Goal: Information Seeking & Learning: Learn about a topic

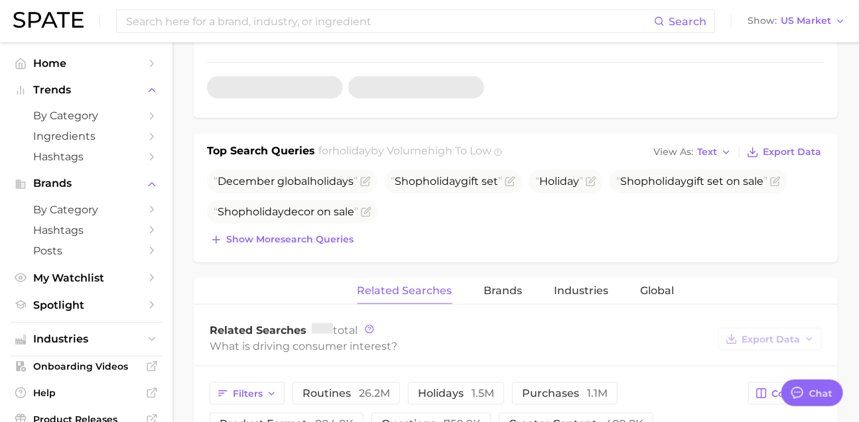
scroll to position [1966, 0]
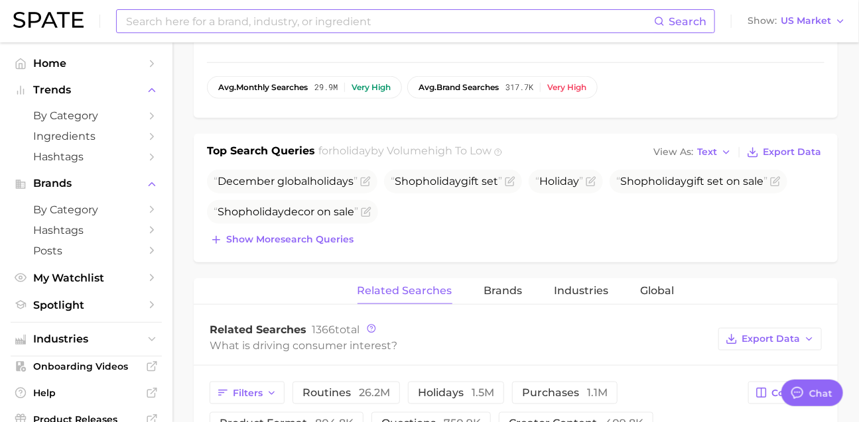
click at [289, 26] on input at bounding box center [389, 21] width 529 height 23
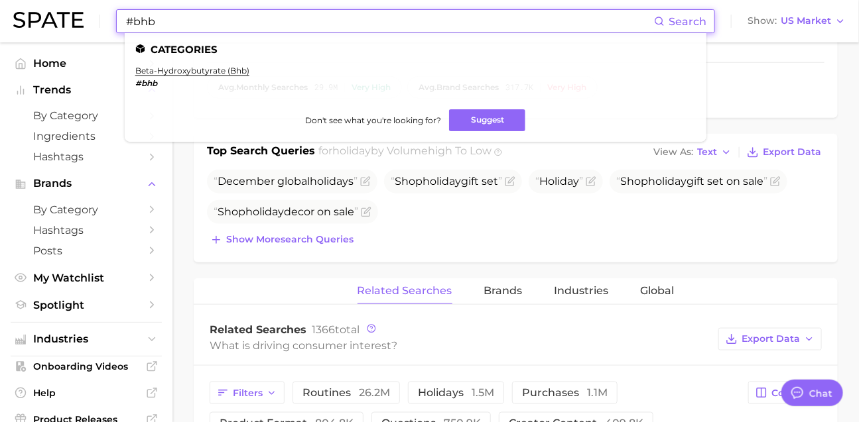
type input "#bhb"
click at [249, 76] on li "beta-hydroxybutyrate (bhb) #bhb" at bounding box center [192, 77] width 114 height 23
click at [249, 73] on link "beta-hydroxybutyrate (bhb)" at bounding box center [192, 71] width 114 height 10
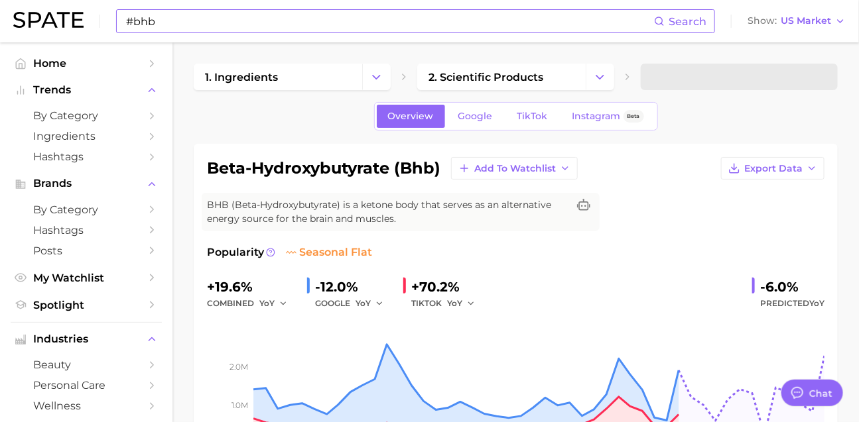
click at [389, 176] on h1 "beta-hydroxybutyrate (bhb)" at bounding box center [323, 168] width 233 height 16
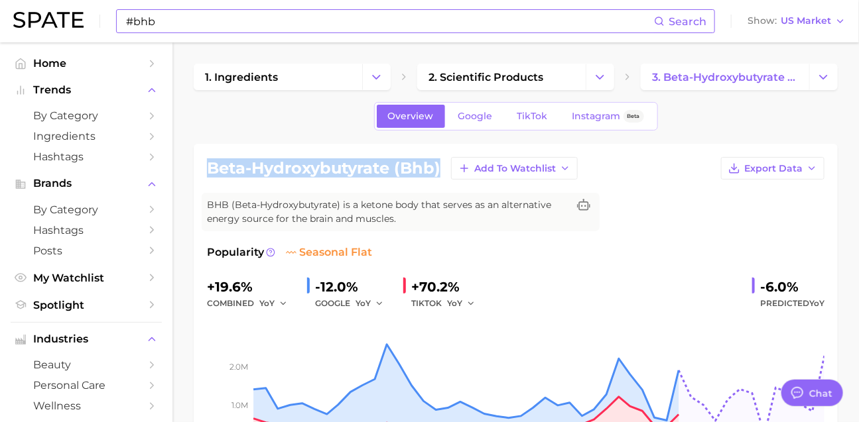
drag, startPoint x: 210, startPoint y: 181, endPoint x: 443, endPoint y: 176, distance: 232.8
click at [443, 176] on div "beta-hydroxybutyrate (bhb) Add to Watchlist Export Data" at bounding box center [515, 168] width 617 height 23
copy h1 "beta-hydroxybutyrate (bhb)"
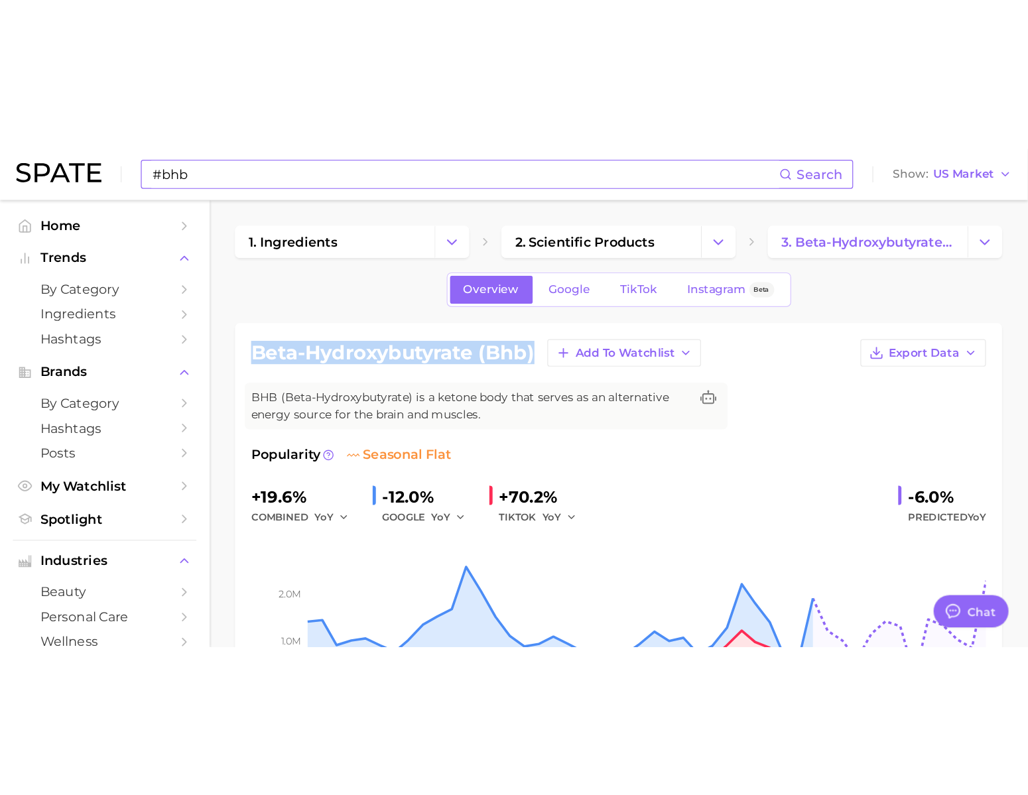
scroll to position [1966, 0]
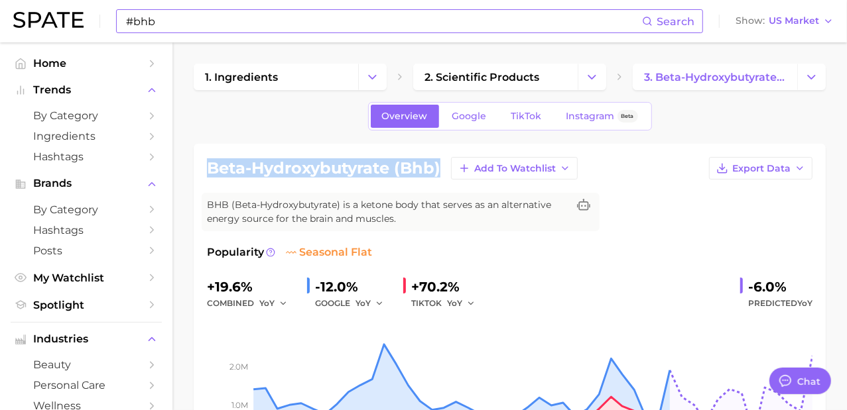
type textarea "x"
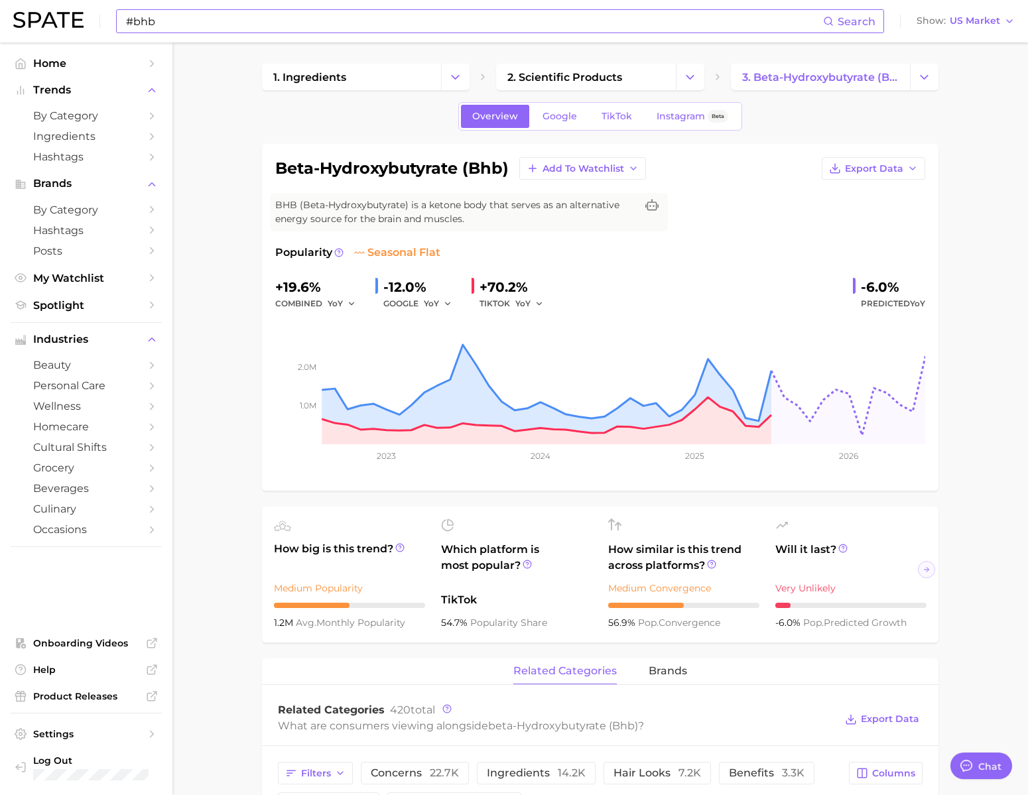
click at [395, 23] on input "#bhb" at bounding box center [474, 21] width 698 height 23
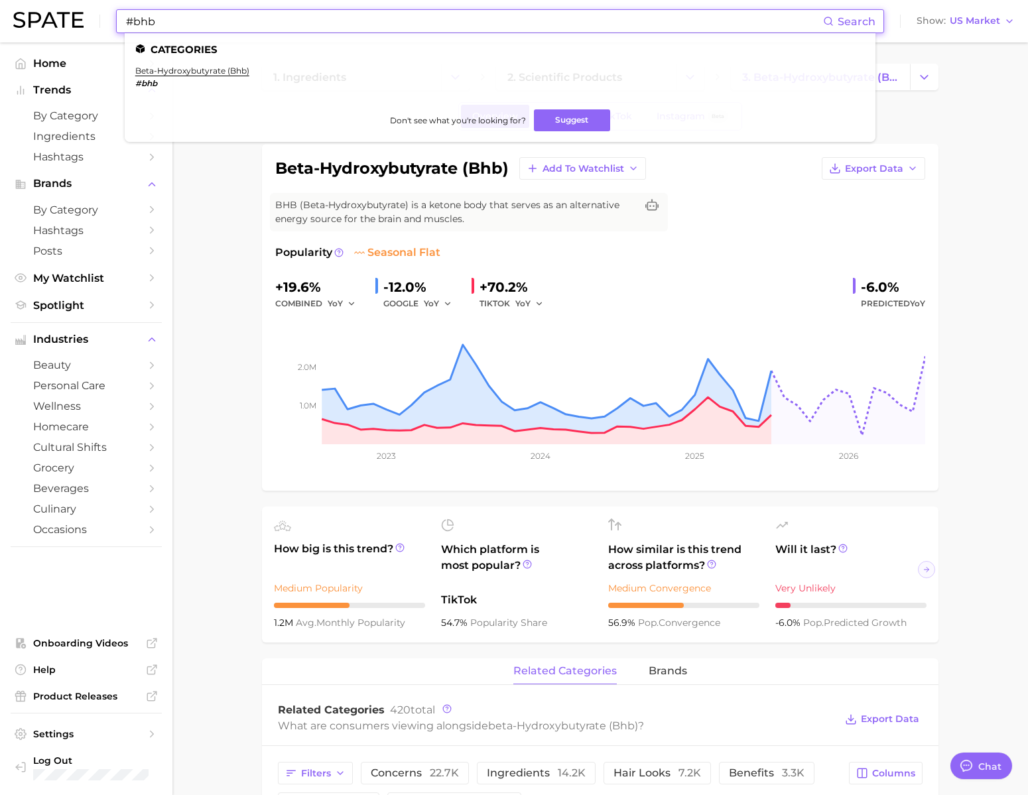
click at [395, 23] on input "#bhb" at bounding box center [474, 21] width 698 height 23
paste input "#hightlight"
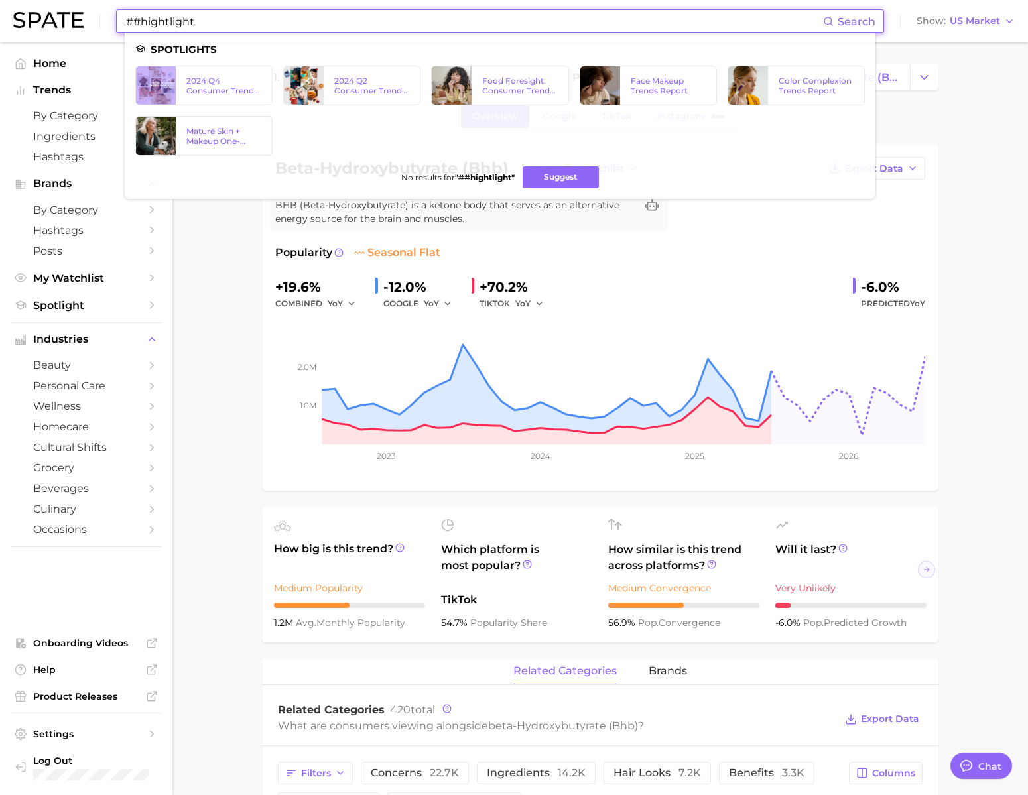
click at [318, 26] on input "##hightlight" at bounding box center [474, 21] width 698 height 23
click at [318, 25] on input "##hightlight" at bounding box center [474, 21] width 698 height 23
click at [318, 21] on input "##hightlight" at bounding box center [474, 21] width 698 height 23
click at [318, 19] on input "##hightlight" at bounding box center [474, 21] width 698 height 23
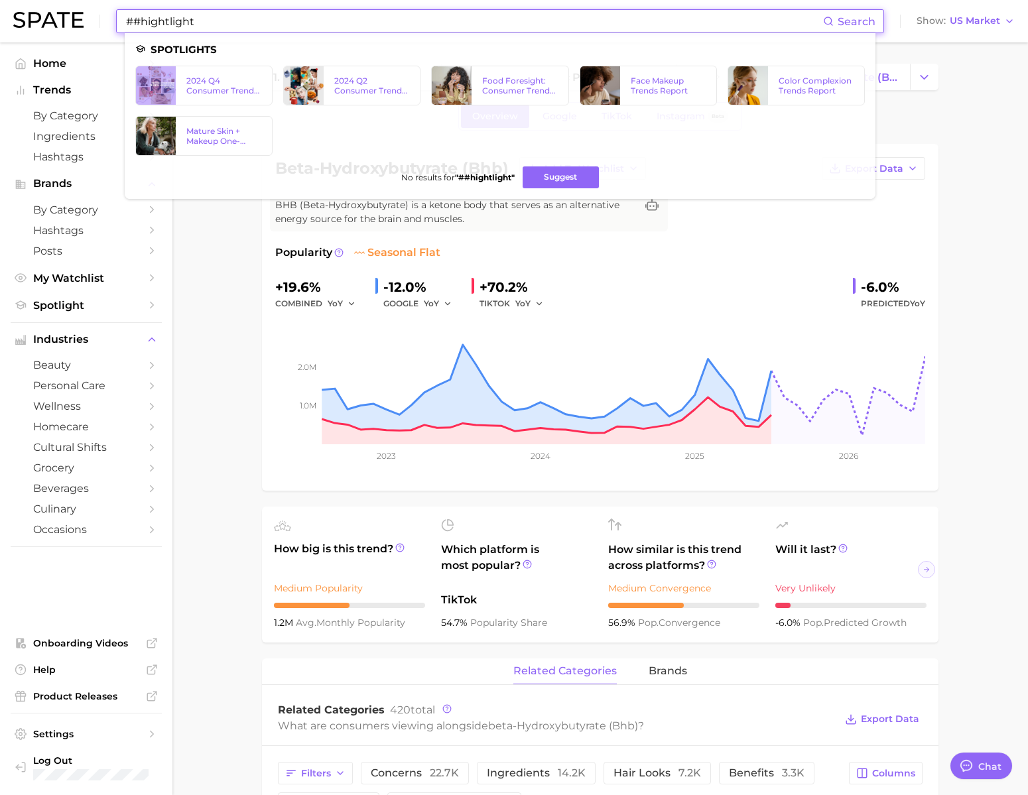
click at [318, 19] on input "##hightlight" at bounding box center [474, 21] width 698 height 23
click at [249, 27] on input "##hightlight" at bounding box center [474, 21] width 698 height 23
click at [247, 27] on input "##hightlight" at bounding box center [474, 21] width 698 height 23
drag, startPoint x: 239, startPoint y: 25, endPoint x: 113, endPoint y: 30, distance: 125.4
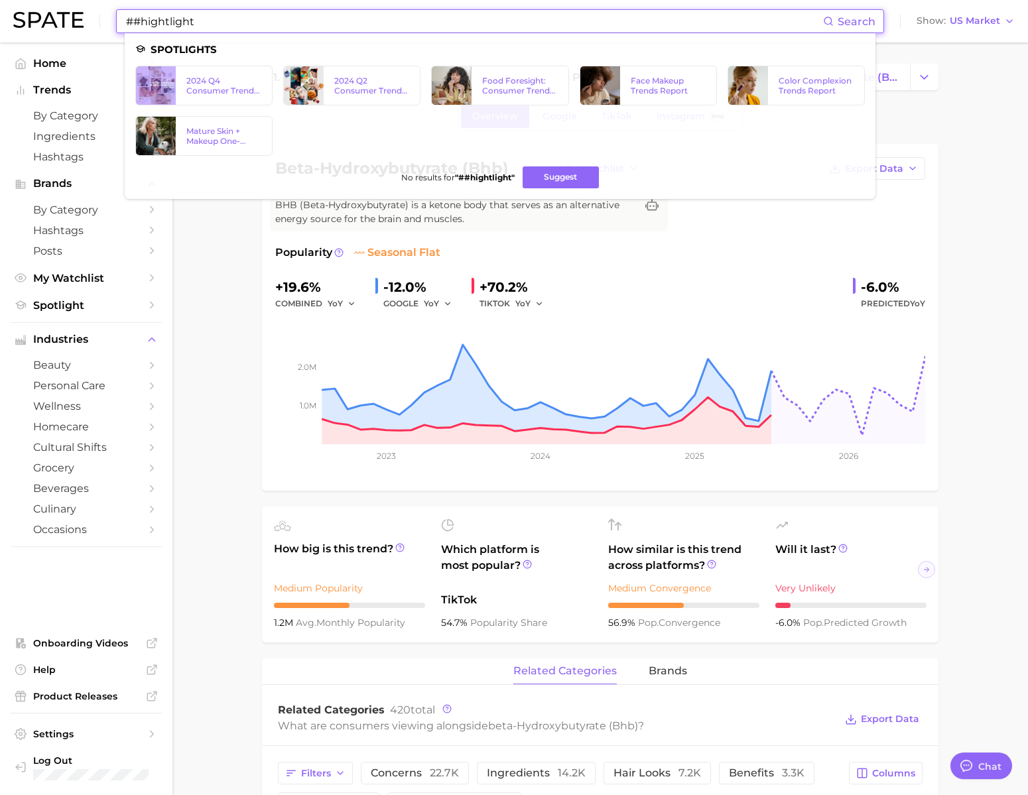
click at [113, 30] on div "##hightlight Search Spotlights 2024 Q4 Consumer Trend Highlights (TikTok) 2024 …" at bounding box center [513, 21] width 1001 height 42
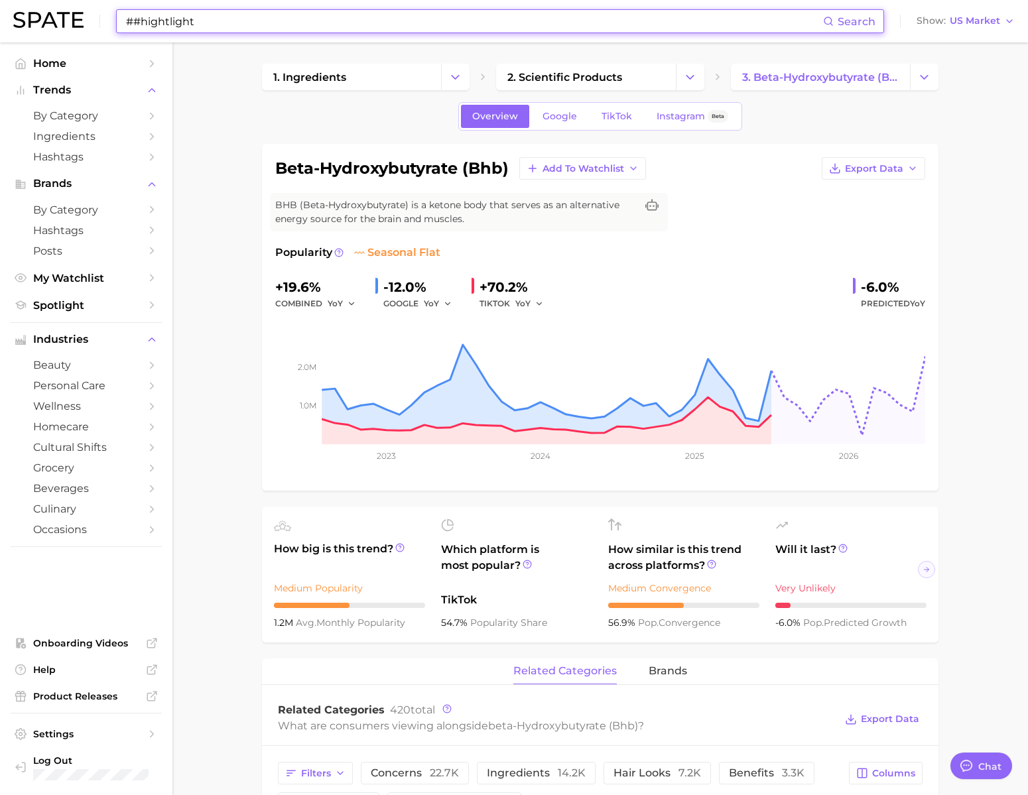
drag, startPoint x: 231, startPoint y: 17, endPoint x: 127, endPoint y: 17, distance: 104.8
click at [127, 17] on div "##hightlight Search Show US Market" at bounding box center [513, 21] width 1001 height 42
paste input
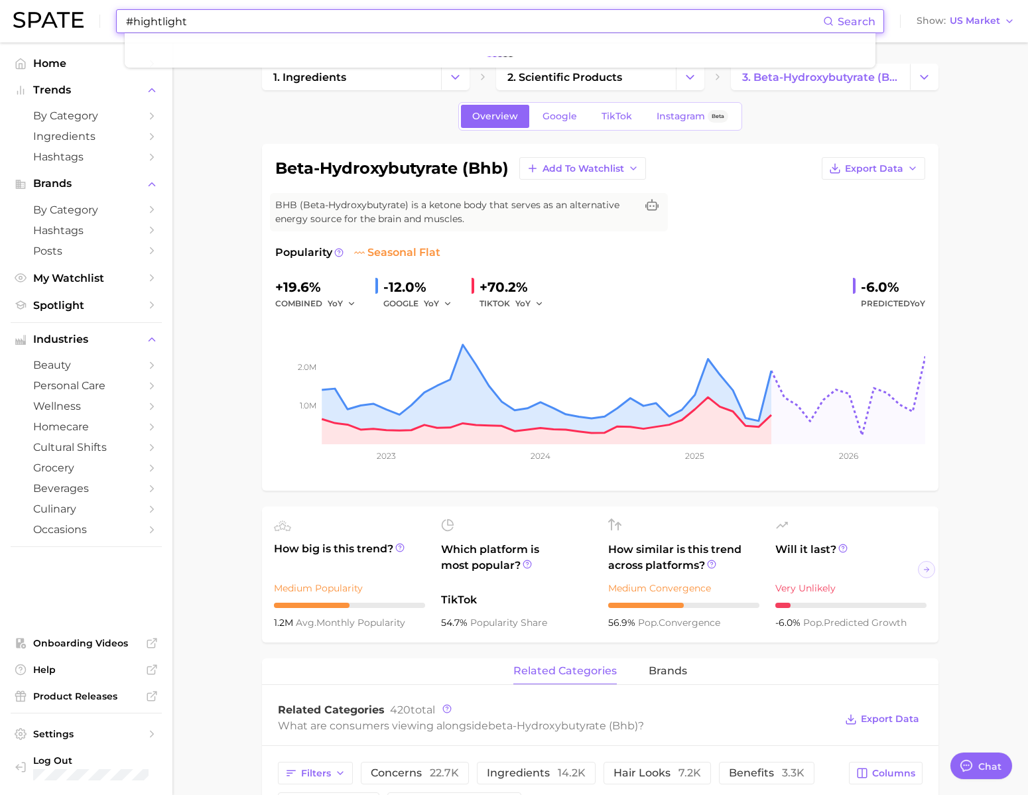
type input "#hightlight"
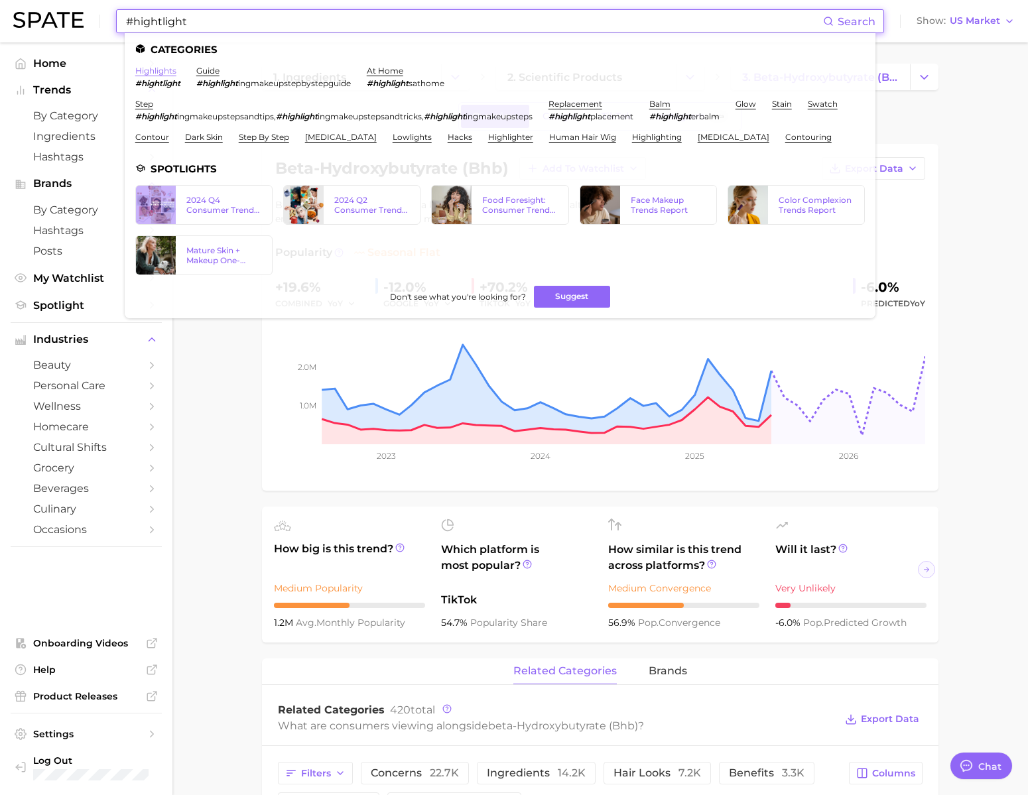
click at [176, 71] on link "highlights" at bounding box center [155, 71] width 41 height 10
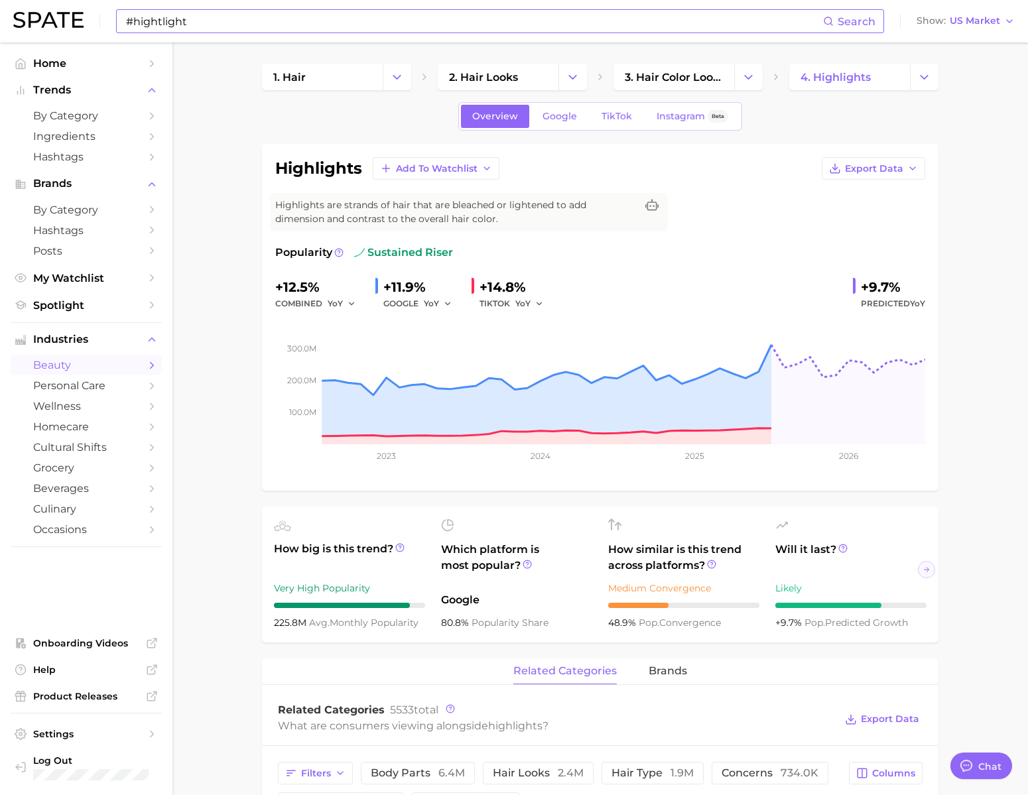
click at [257, 17] on input "#hightlight" at bounding box center [474, 21] width 698 height 23
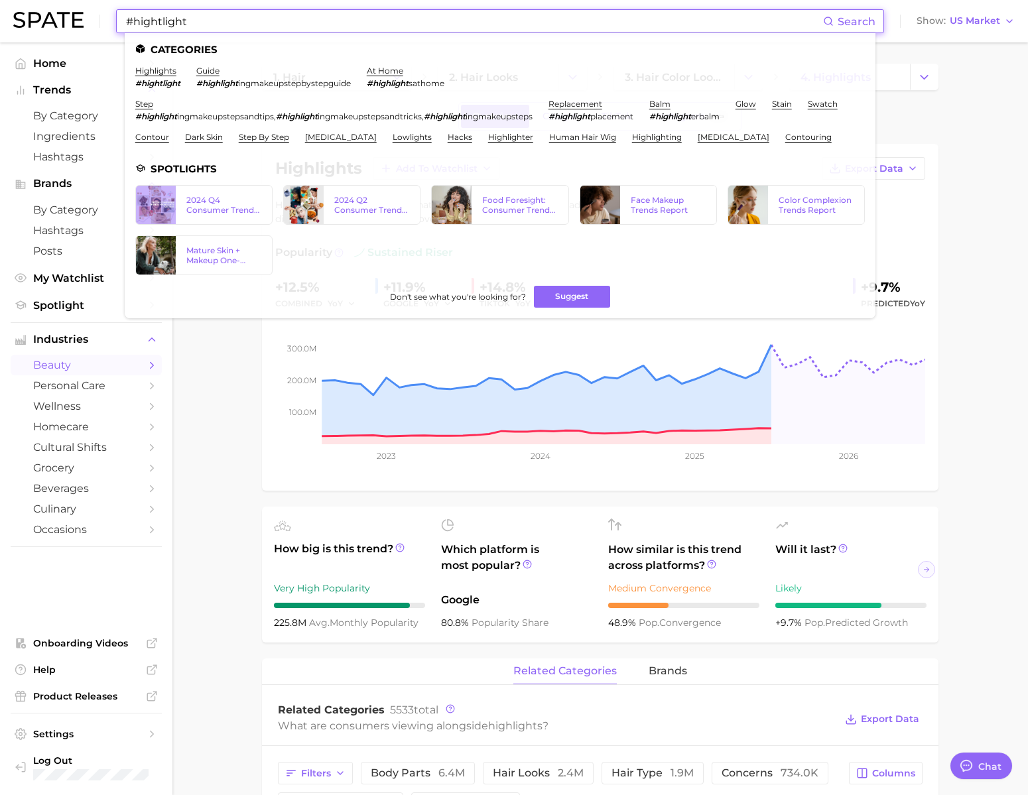
click at [257, 17] on input "#hightlight" at bounding box center [474, 21] width 698 height 23
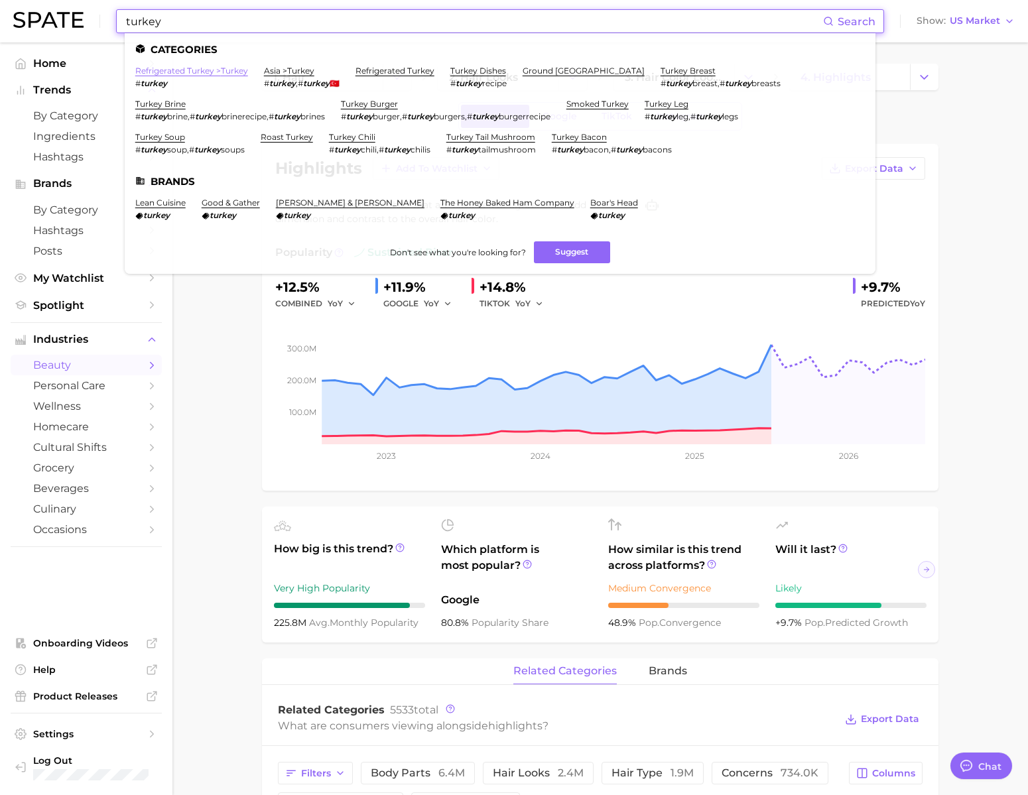
type input "turkey"
click at [248, 70] on link "refrigerated [GEOGRAPHIC_DATA] > [GEOGRAPHIC_DATA]" at bounding box center [191, 71] width 113 height 10
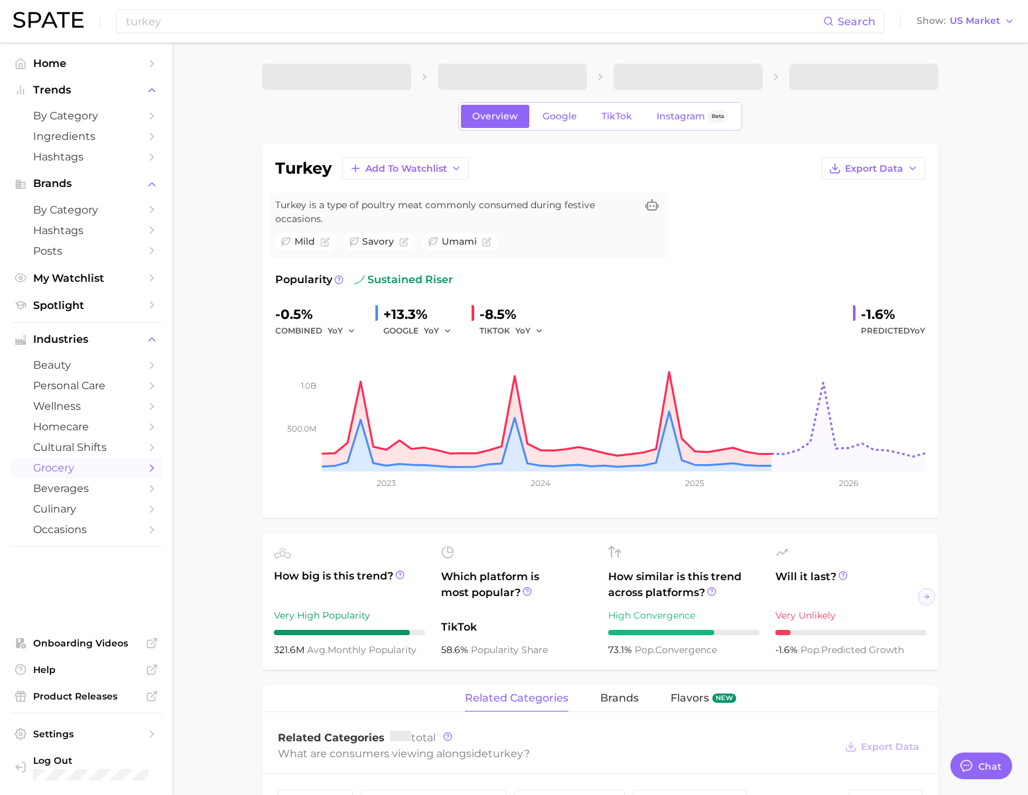
scroll to position [1966, 0]
click at [364, 80] on span "1. fresh & perishable foods" at bounding box center [322, 77] width 98 height 13
type textarea "x"
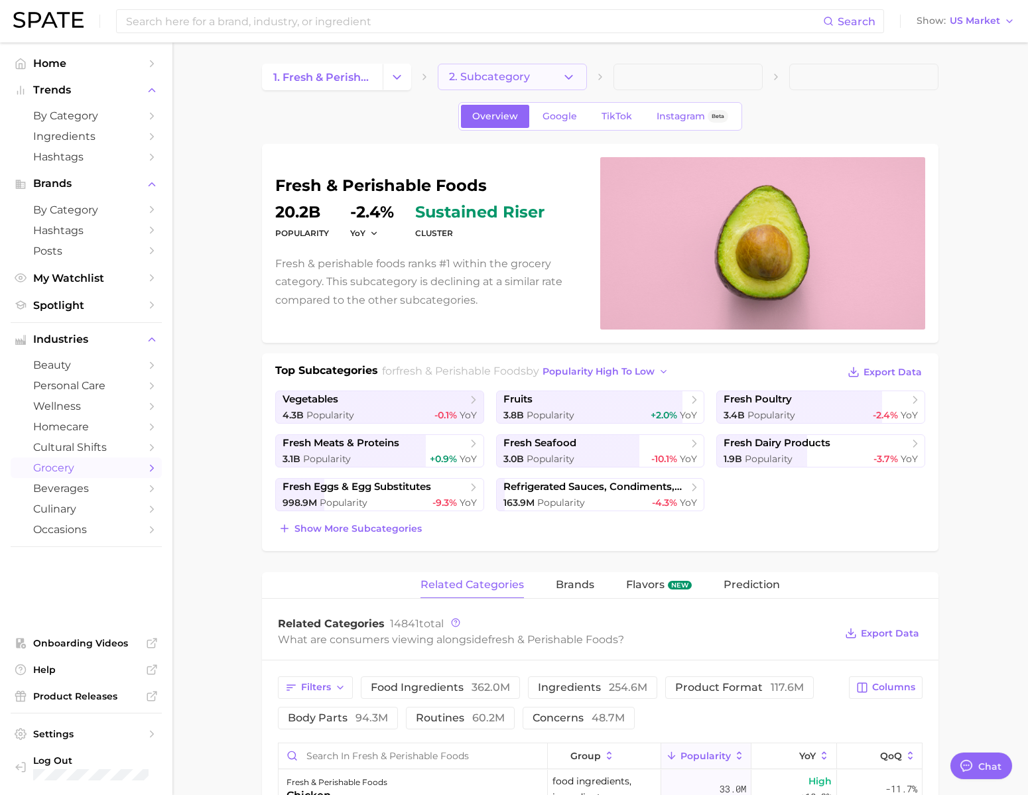
click at [534, 77] on button "2. Subcategory" at bounding box center [512, 77] width 149 height 27
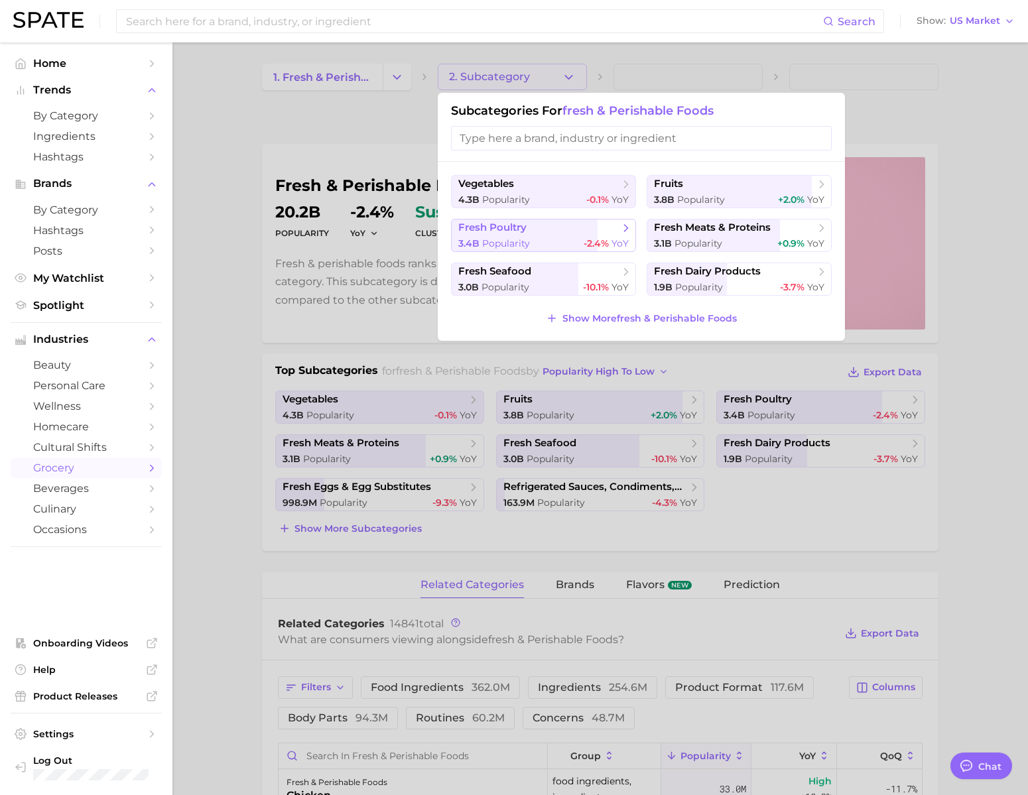
click at [549, 250] on div "3.4b Popularity -2.4% YoY" at bounding box center [543, 243] width 170 height 13
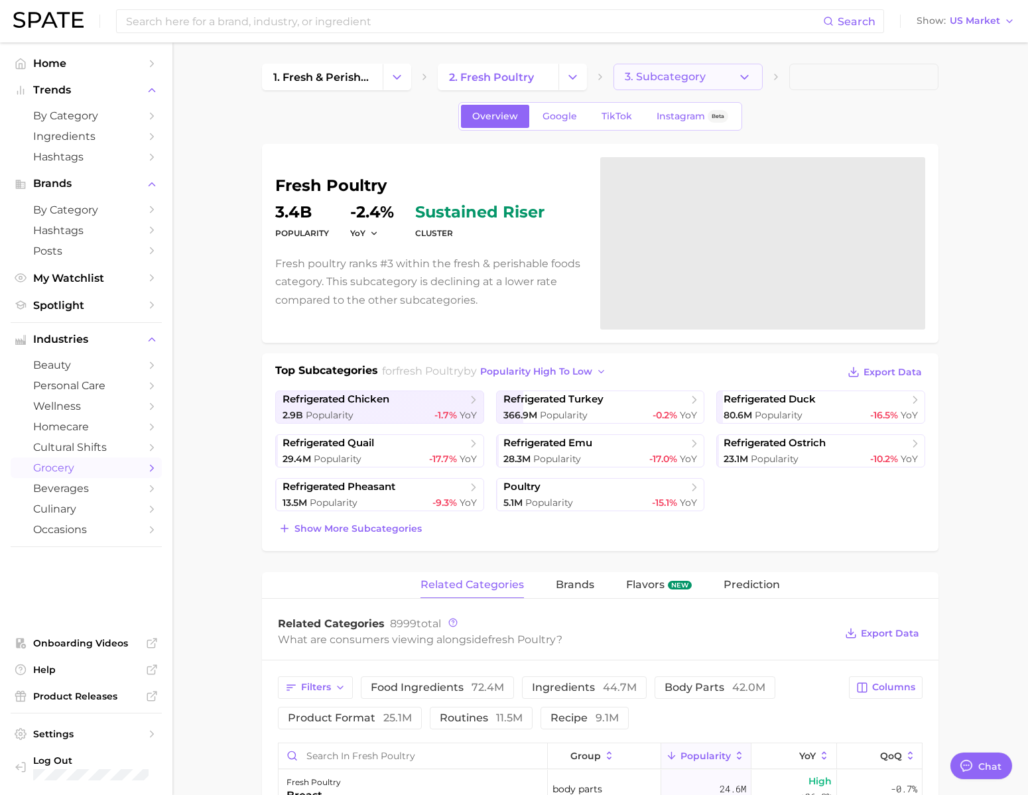
click at [735, 78] on button "3. Subcategory" at bounding box center [687, 77] width 149 height 27
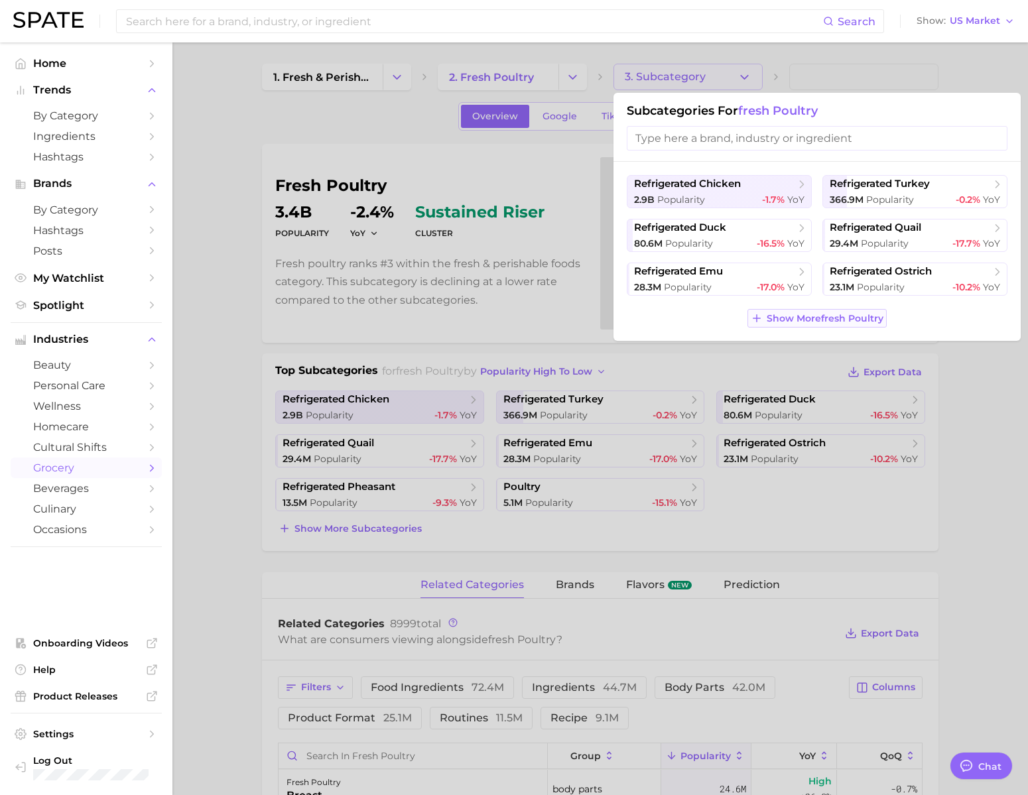
click at [796, 324] on span "Show More fresh poultry" at bounding box center [825, 318] width 117 height 11
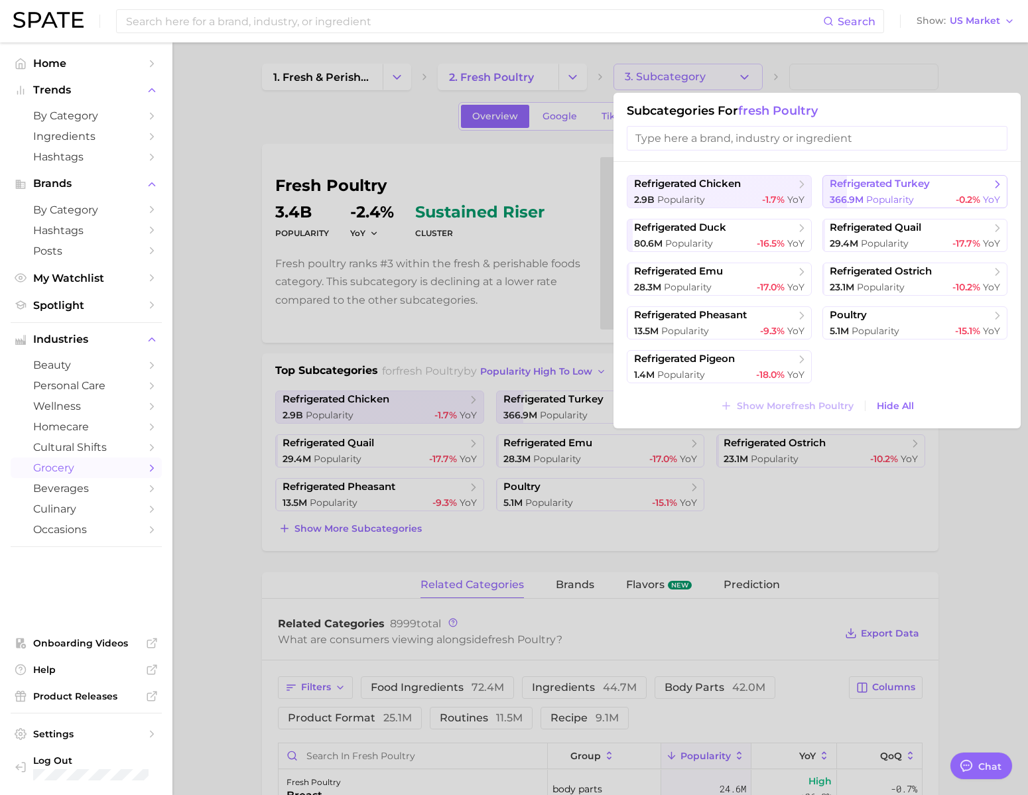
click at [858, 200] on span "Popularity" at bounding box center [890, 200] width 48 height 12
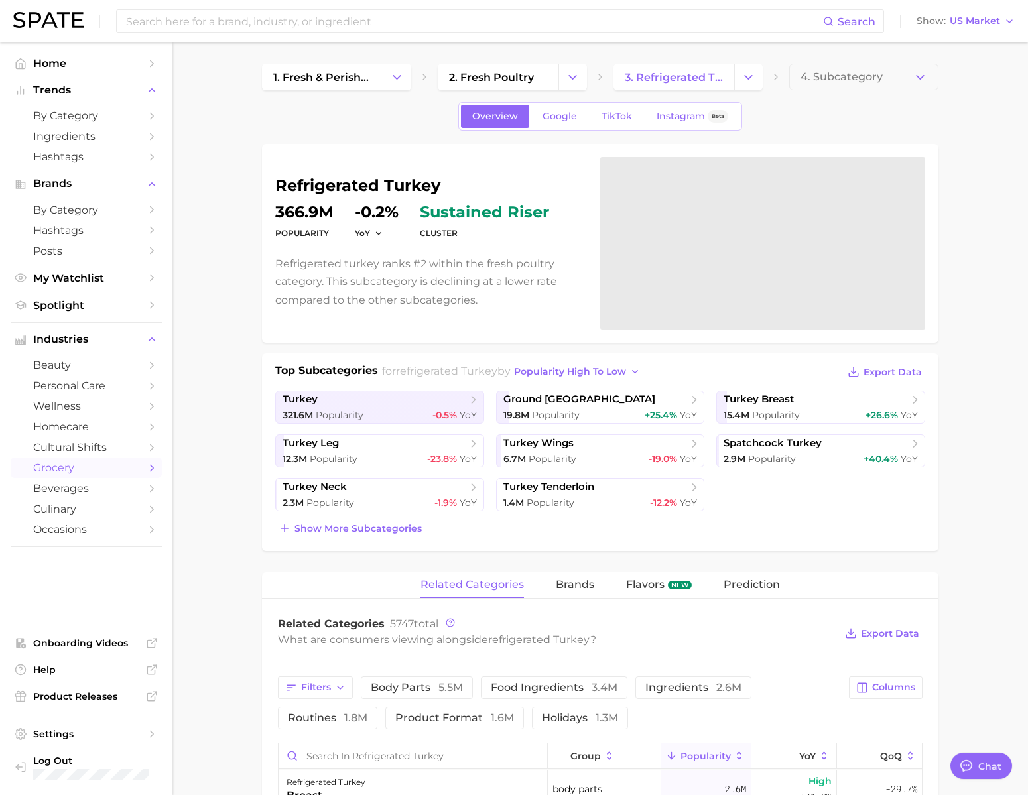
click at [412, 187] on h1 "refrigerated turkey" at bounding box center [429, 186] width 309 height 16
click at [272, 20] on input at bounding box center [474, 21] width 698 height 23
type input "h"
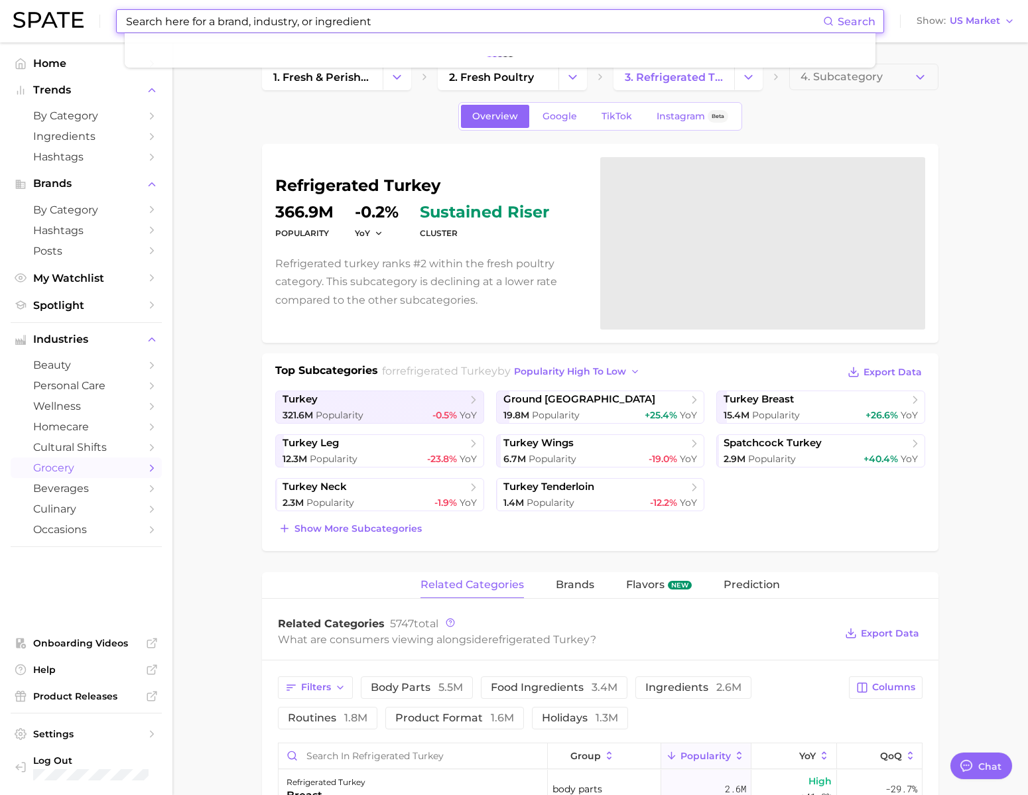
type input "a"
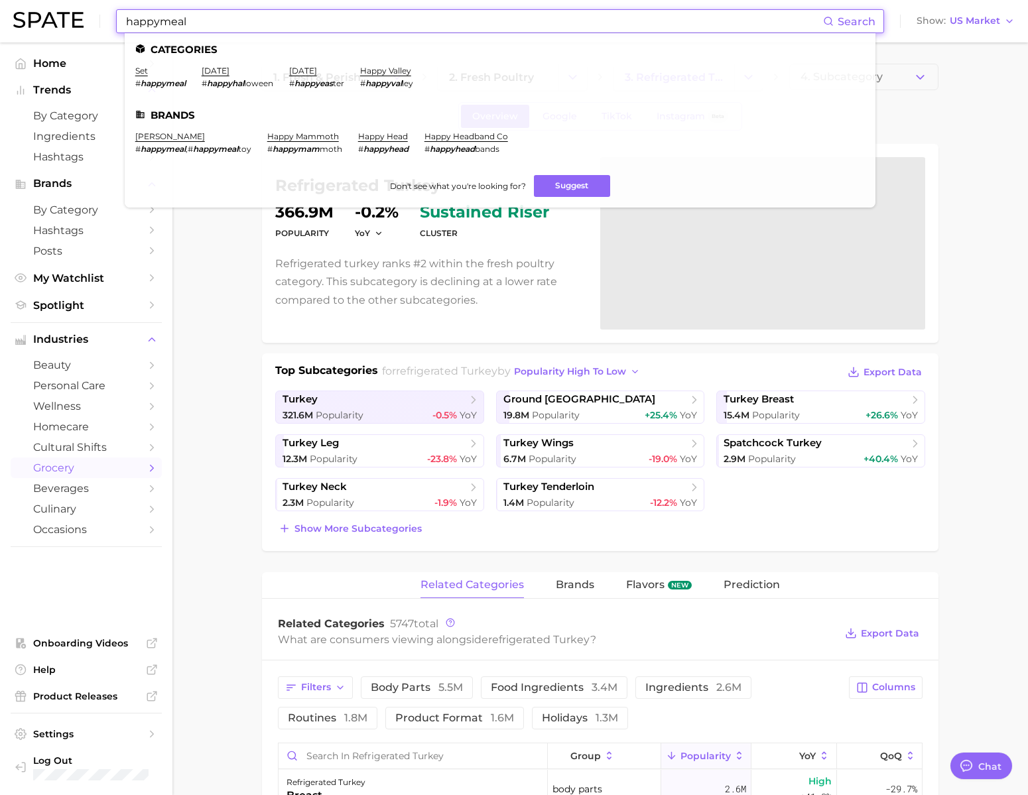
type input "happymeal"
click at [163, 76] on li "set # happymeal" at bounding box center [160, 77] width 50 height 23
click at [148, 74] on link "set" at bounding box center [141, 71] width 13 height 10
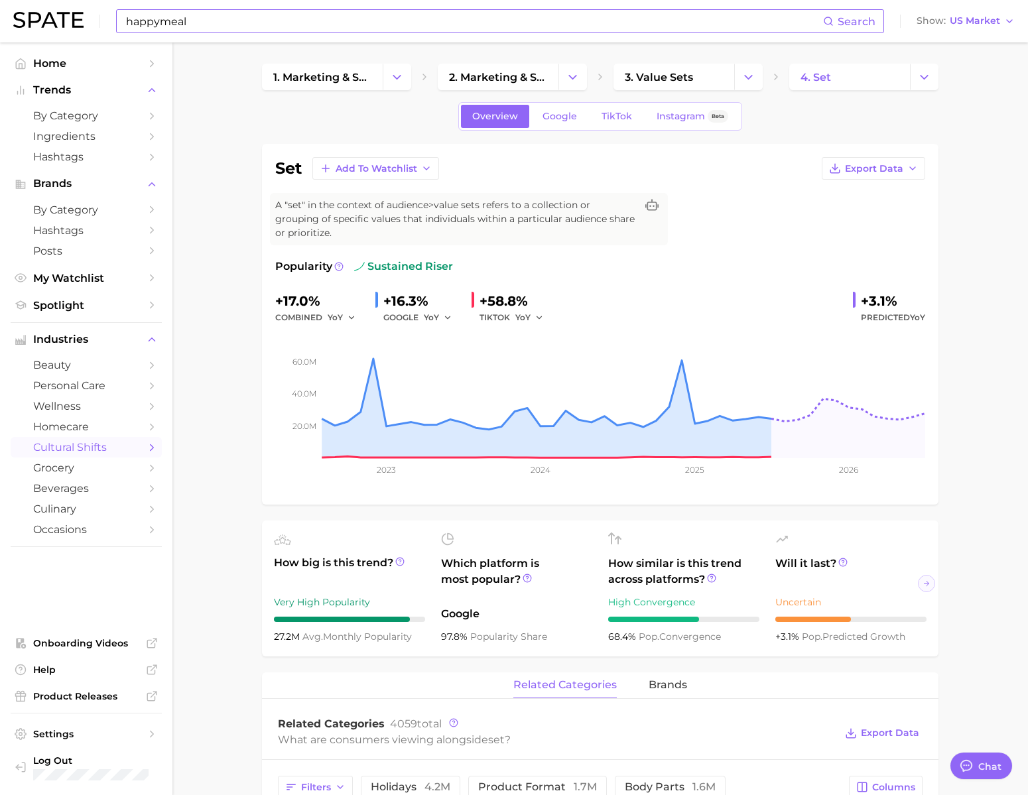
click at [271, 16] on input "happymeal" at bounding box center [474, 21] width 698 height 23
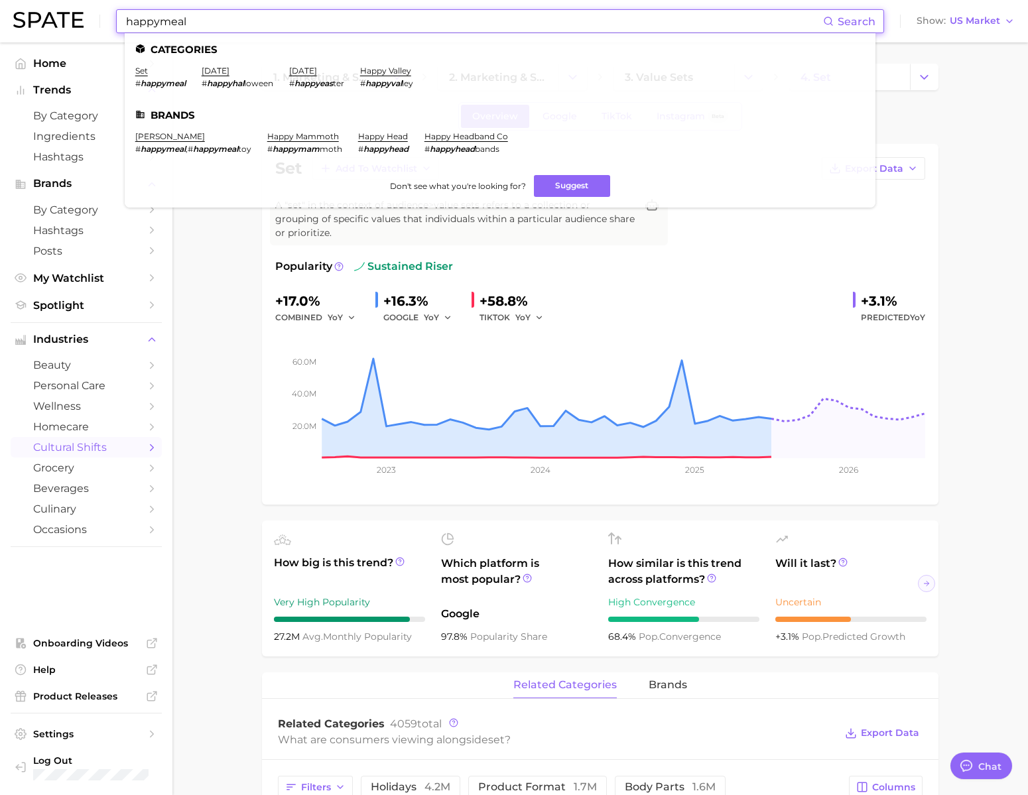
click at [271, 16] on input "happymeal" at bounding box center [474, 21] width 698 height 23
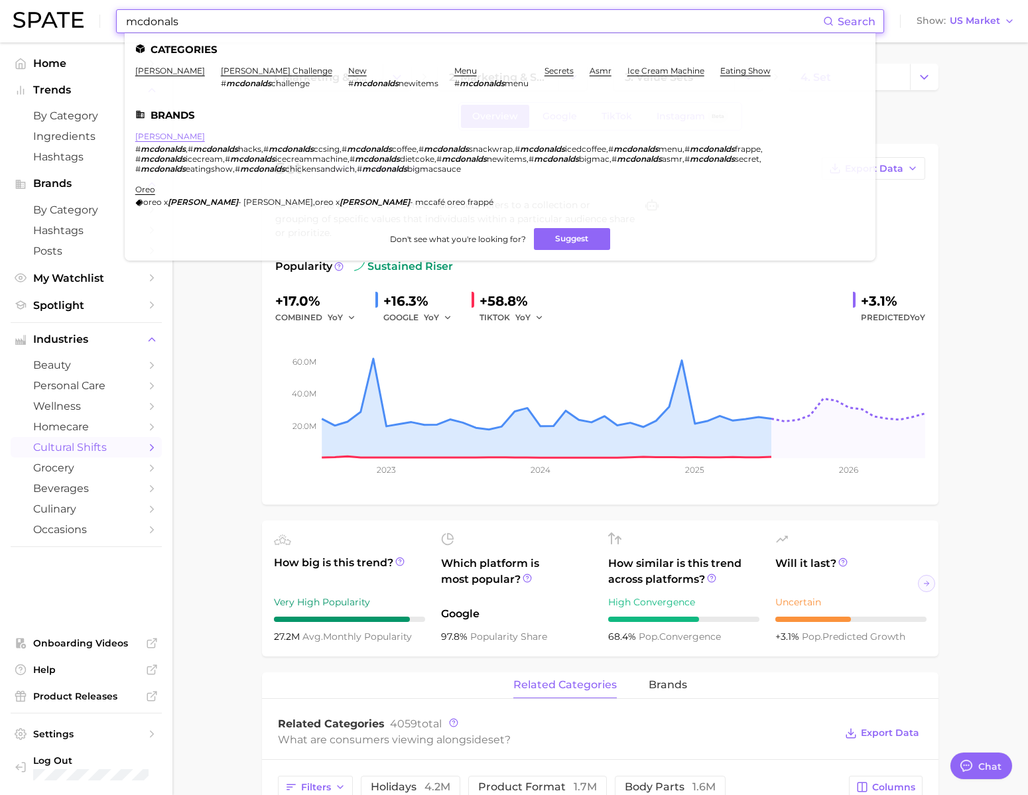
type input "mcdonals"
click at [189, 136] on link "[PERSON_NAME]" at bounding box center [170, 136] width 70 height 10
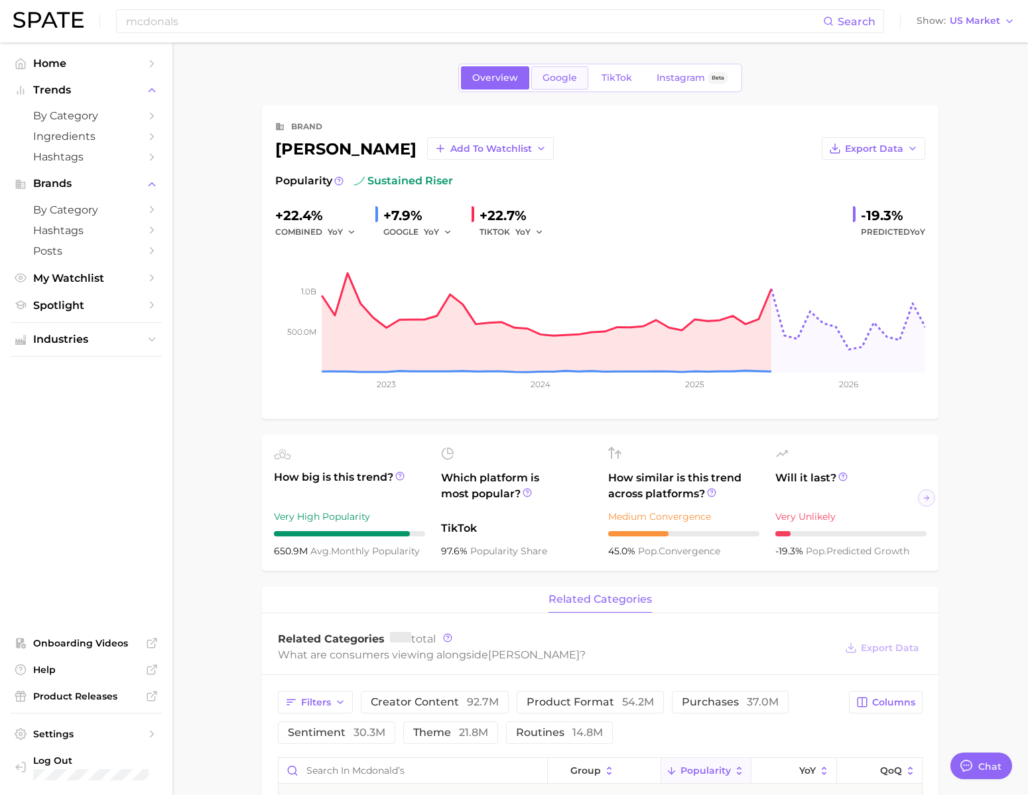
click at [531, 90] on link "Google" at bounding box center [559, 77] width 57 height 23
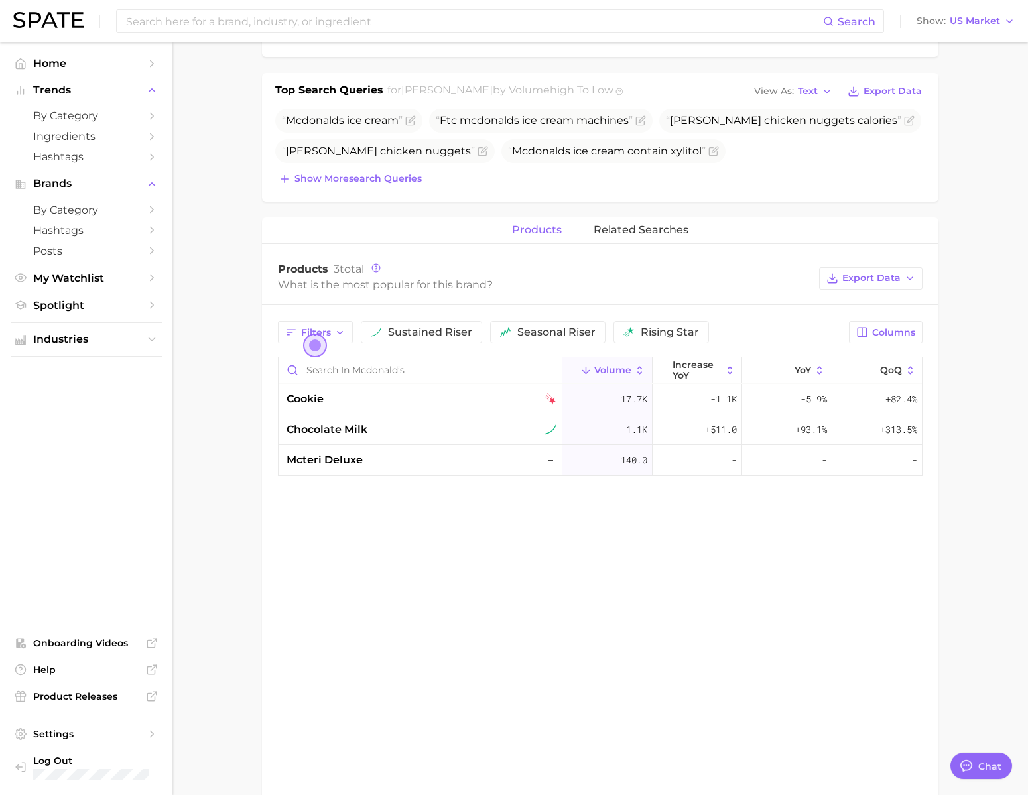
scroll to position [415, 0]
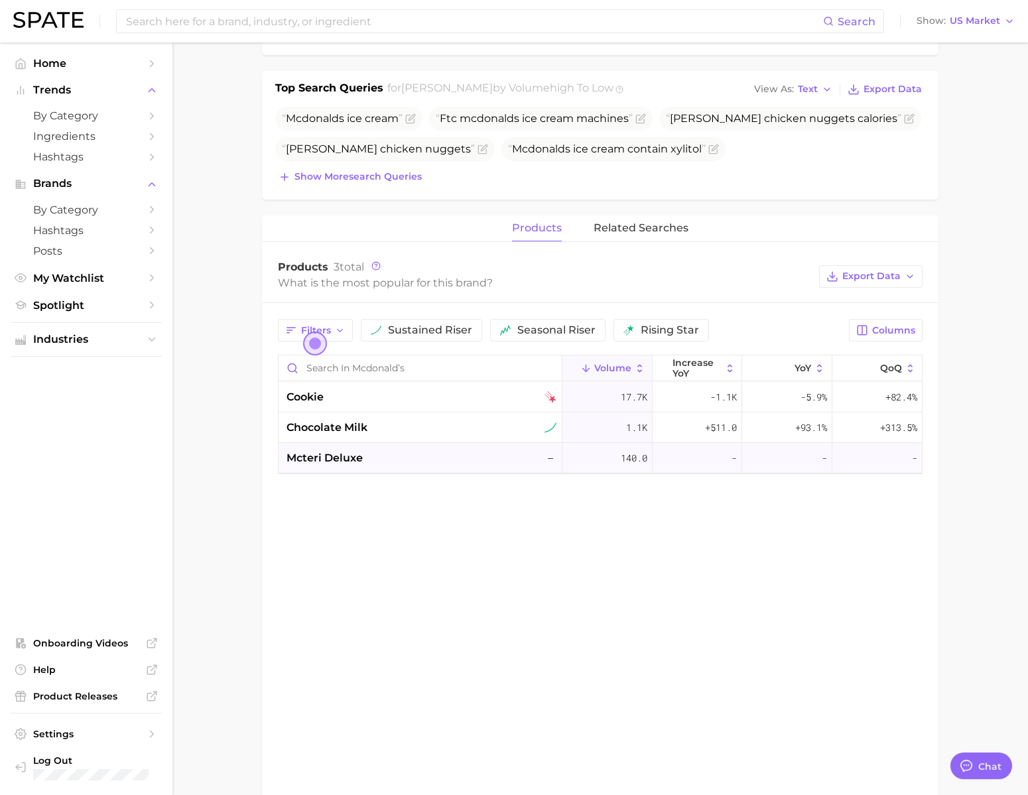
click at [358, 422] on span "mcteri deluxe" at bounding box center [324, 458] width 76 height 16
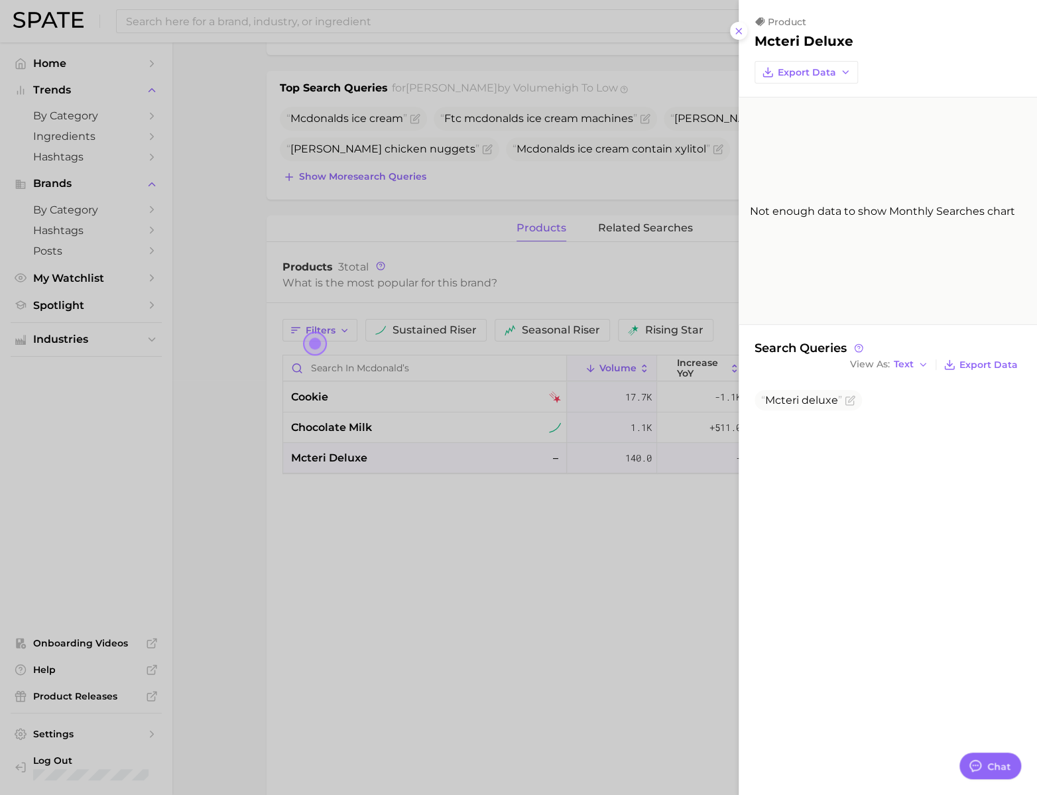
click at [432, 422] on div at bounding box center [518, 397] width 1037 height 795
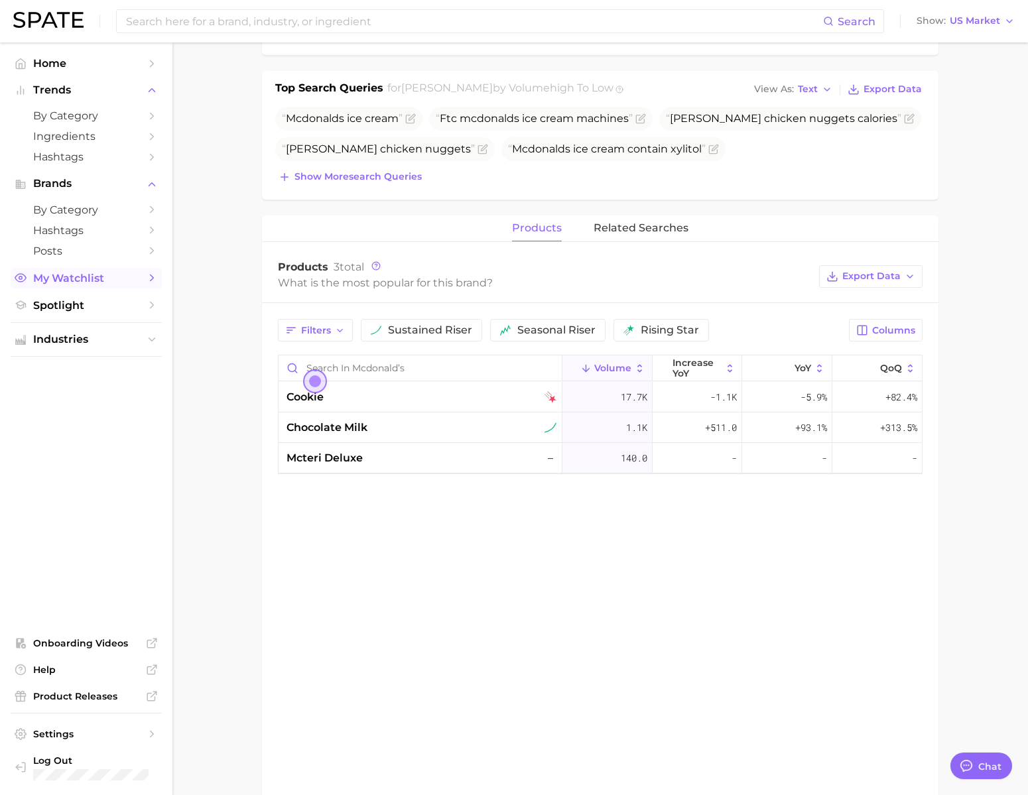
scroll to position [0, 0]
